Goal: Task Accomplishment & Management: Manage account settings

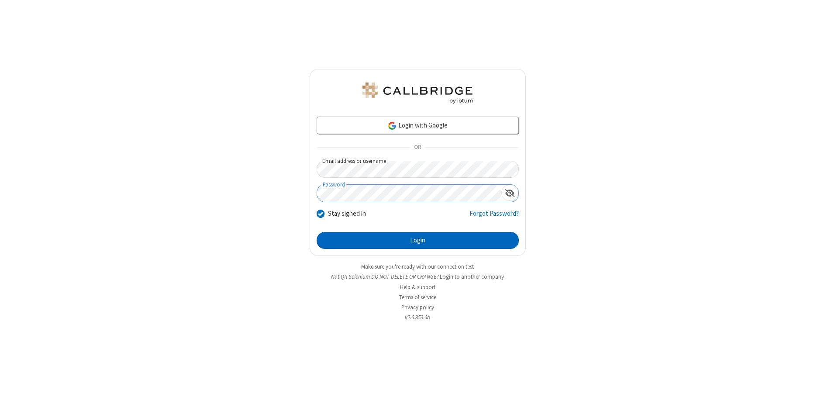
click at [417, 240] on button "Login" at bounding box center [418, 240] width 202 height 17
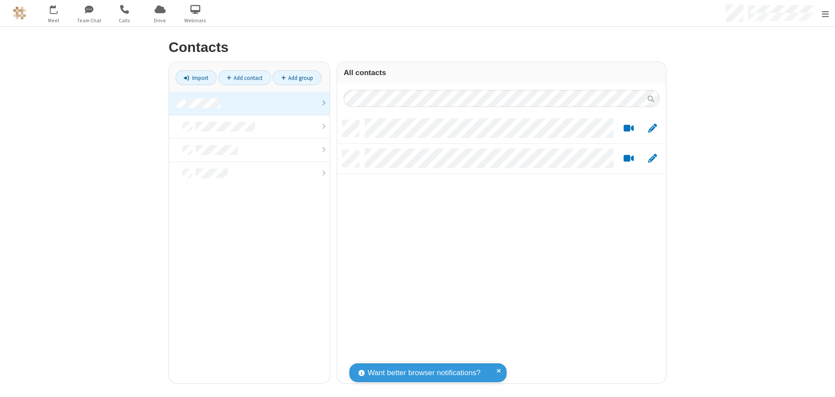
scroll to position [263, 322]
click at [246, 103] on link at bounding box center [249, 104] width 161 height 24
click at [241, 78] on link "Add contact" at bounding box center [244, 77] width 53 height 15
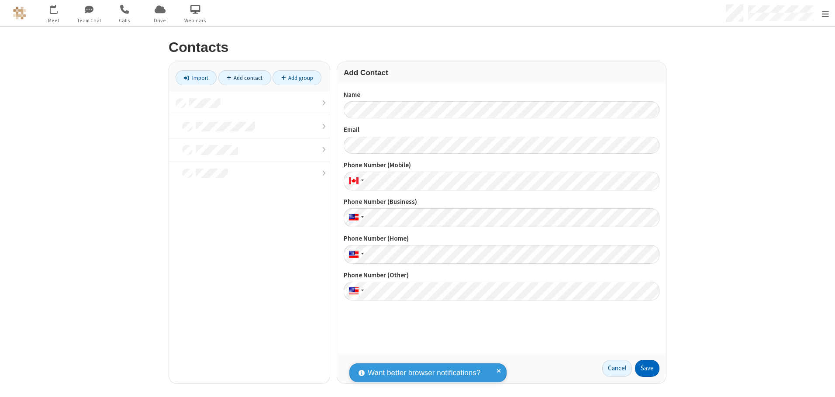
click at [644, 368] on button "Save" at bounding box center [647, 368] width 24 height 17
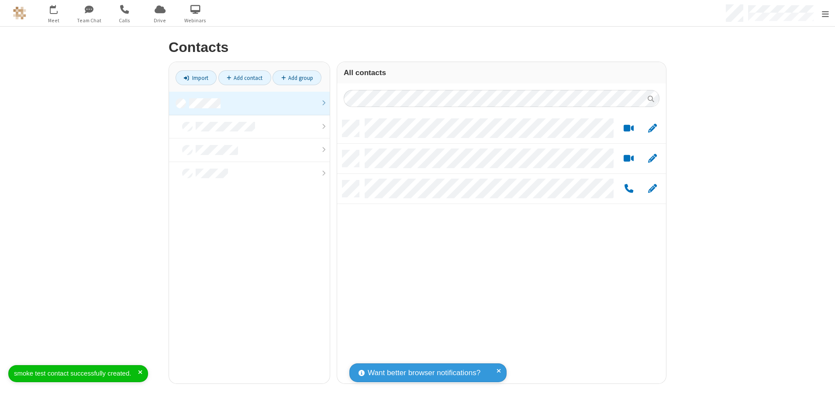
scroll to position [263, 322]
click at [241, 78] on link "Add contact" at bounding box center [244, 77] width 53 height 15
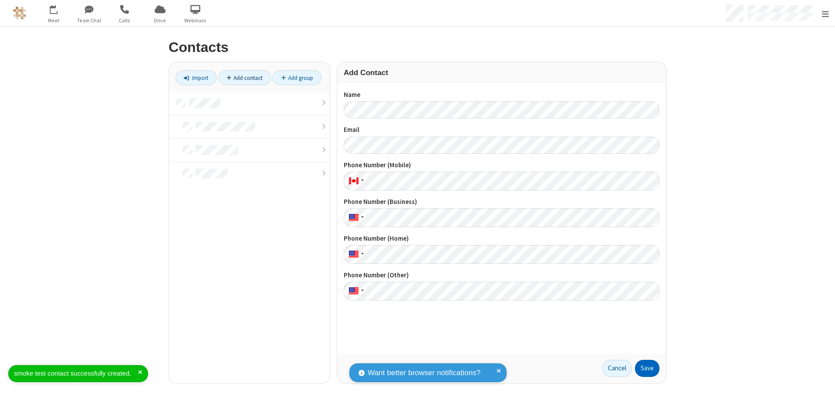
click at [644, 368] on button "Save" at bounding box center [647, 368] width 24 height 17
